Goal: Task Accomplishment & Management: Use online tool/utility

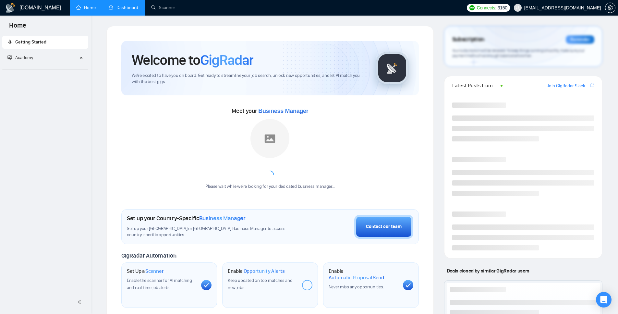
click at [131, 10] on link "Dashboard" at bounding box center [124, 8] width 30 height 6
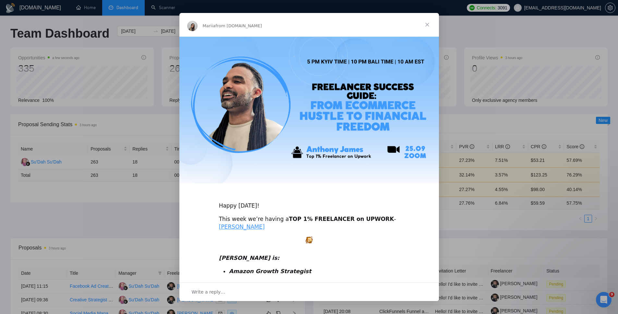
click at [426, 25] on span "Close" at bounding box center [427, 24] width 23 height 23
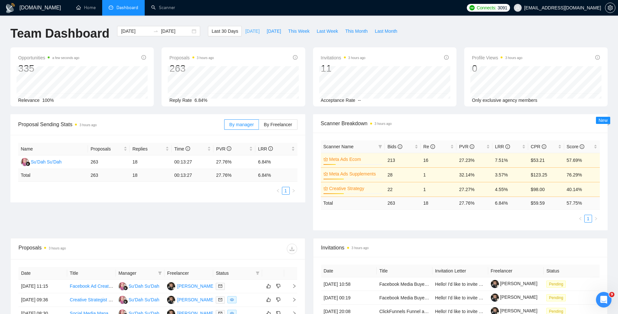
click at [248, 26] on button "[DATE]" at bounding box center [252, 31] width 21 height 10
type input "[DATE]"
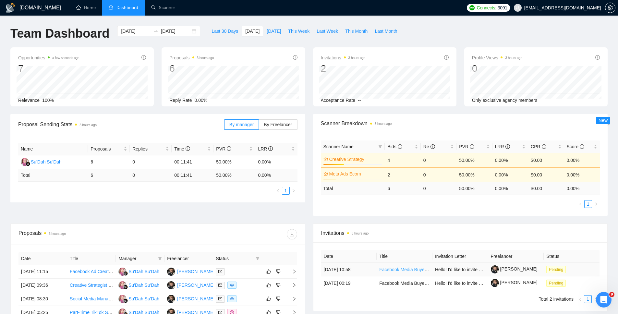
click at [413, 268] on link "Facebook Media Buyer Needed for Local Painting Business Agency" at bounding box center [447, 269] width 136 height 5
click at [399, 284] on link "Facebook Media Buyer Needed for Local Painting Business Agency" at bounding box center [447, 283] width 136 height 5
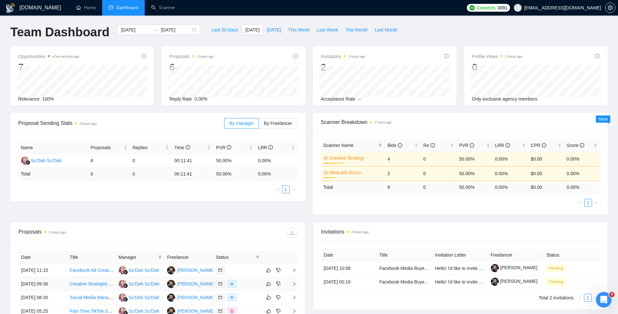
click at [296, 284] on icon "right" at bounding box center [294, 284] width 5 height 5
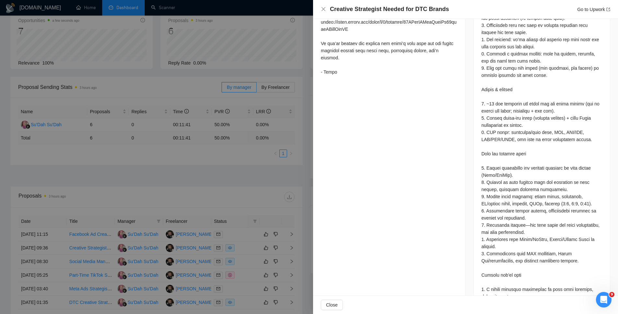
scroll to position [63, 0]
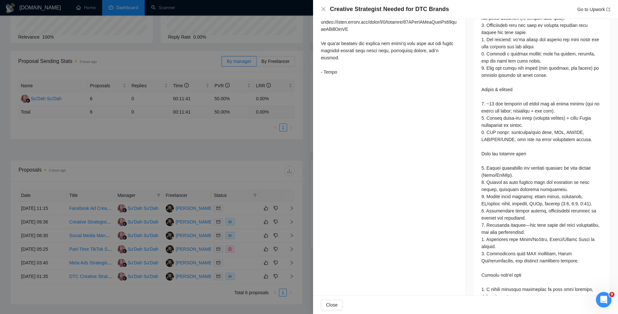
click at [260, 165] on div at bounding box center [309, 157] width 618 height 314
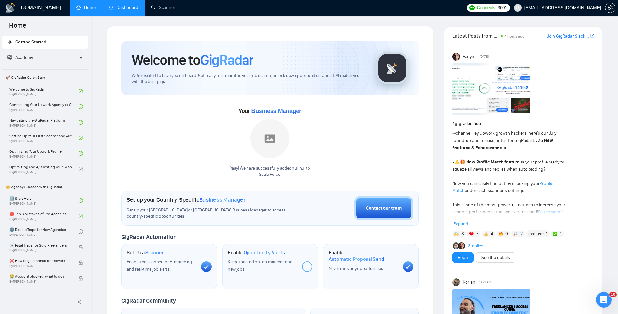
click at [129, 10] on link "Dashboard" at bounding box center [124, 8] width 30 height 6
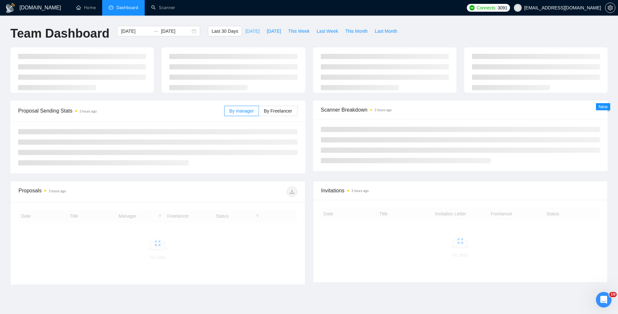
click at [250, 29] on span "[DATE]" at bounding box center [252, 31] width 14 height 7
type input "[DATE]"
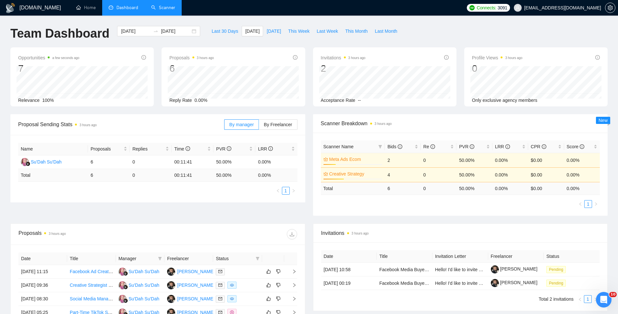
click at [163, 5] on link "Scanner" at bounding box center [163, 8] width 24 height 6
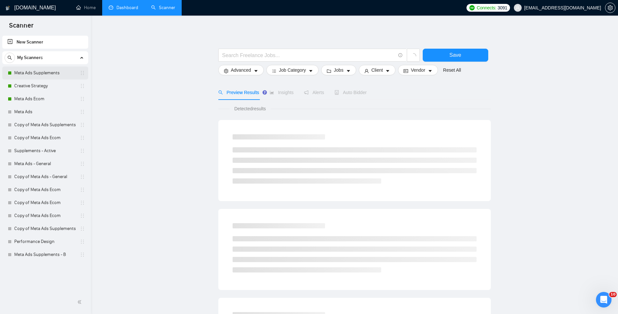
click at [38, 72] on link "Meta Ads Supplements" at bounding box center [45, 72] width 62 height 13
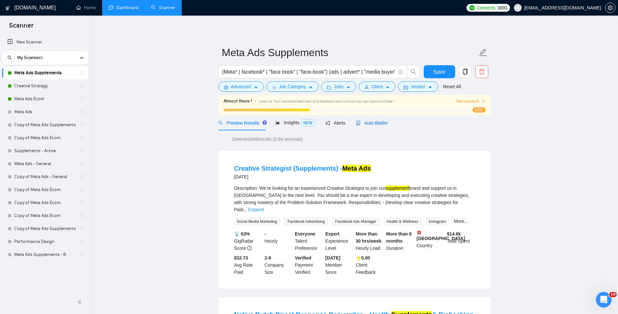
click at [381, 125] on span "Auto Bidder" at bounding box center [372, 122] width 32 height 5
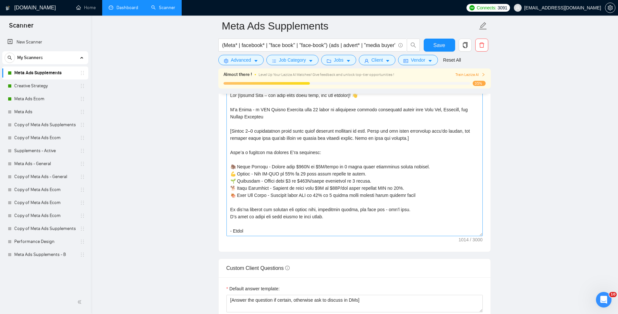
scroll to position [745, 0]
click at [317, 174] on textarea "Cover letter template:" at bounding box center [354, 164] width 256 height 146
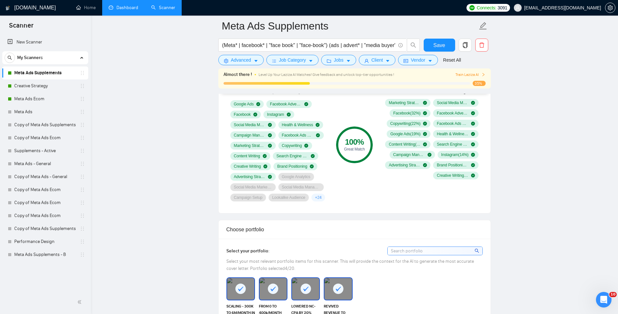
scroll to position [448, 0]
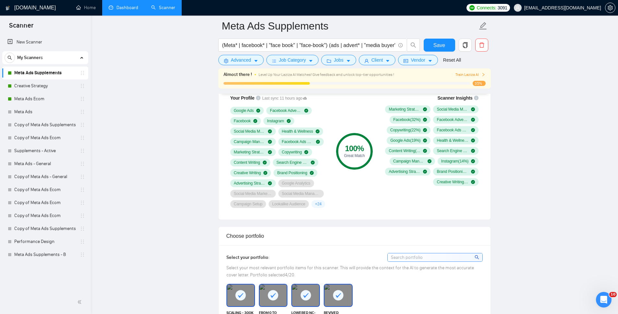
click at [35, 8] on h1 "[DOMAIN_NAME]" at bounding box center [35, 8] width 42 height 16
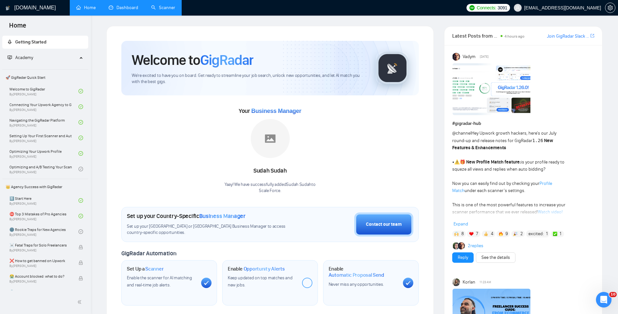
click at [130, 10] on link "Dashboard" at bounding box center [124, 8] width 30 height 6
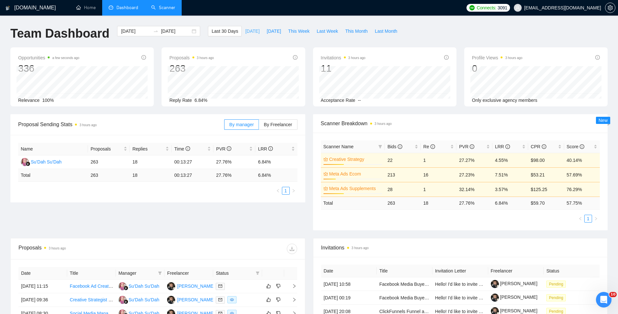
click at [247, 26] on button "[DATE]" at bounding box center [252, 31] width 21 height 10
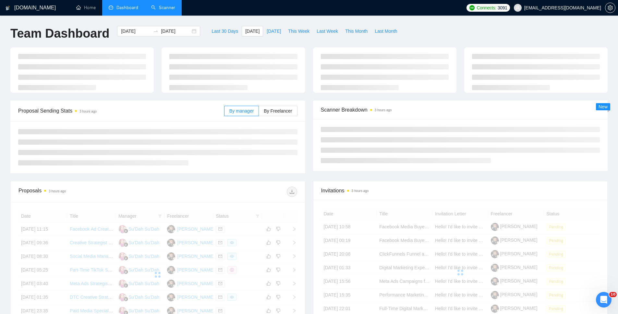
type input "[DATE]"
click at [245, 31] on span "[DATE]" at bounding box center [252, 31] width 14 height 7
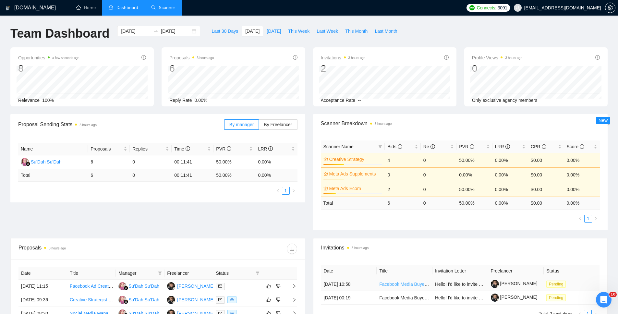
click at [398, 285] on link "Facebook Media Buyer Needed for Local Painting Business Agency" at bounding box center [447, 284] width 136 height 5
